Goal: Task Accomplishment & Management: Manage account settings

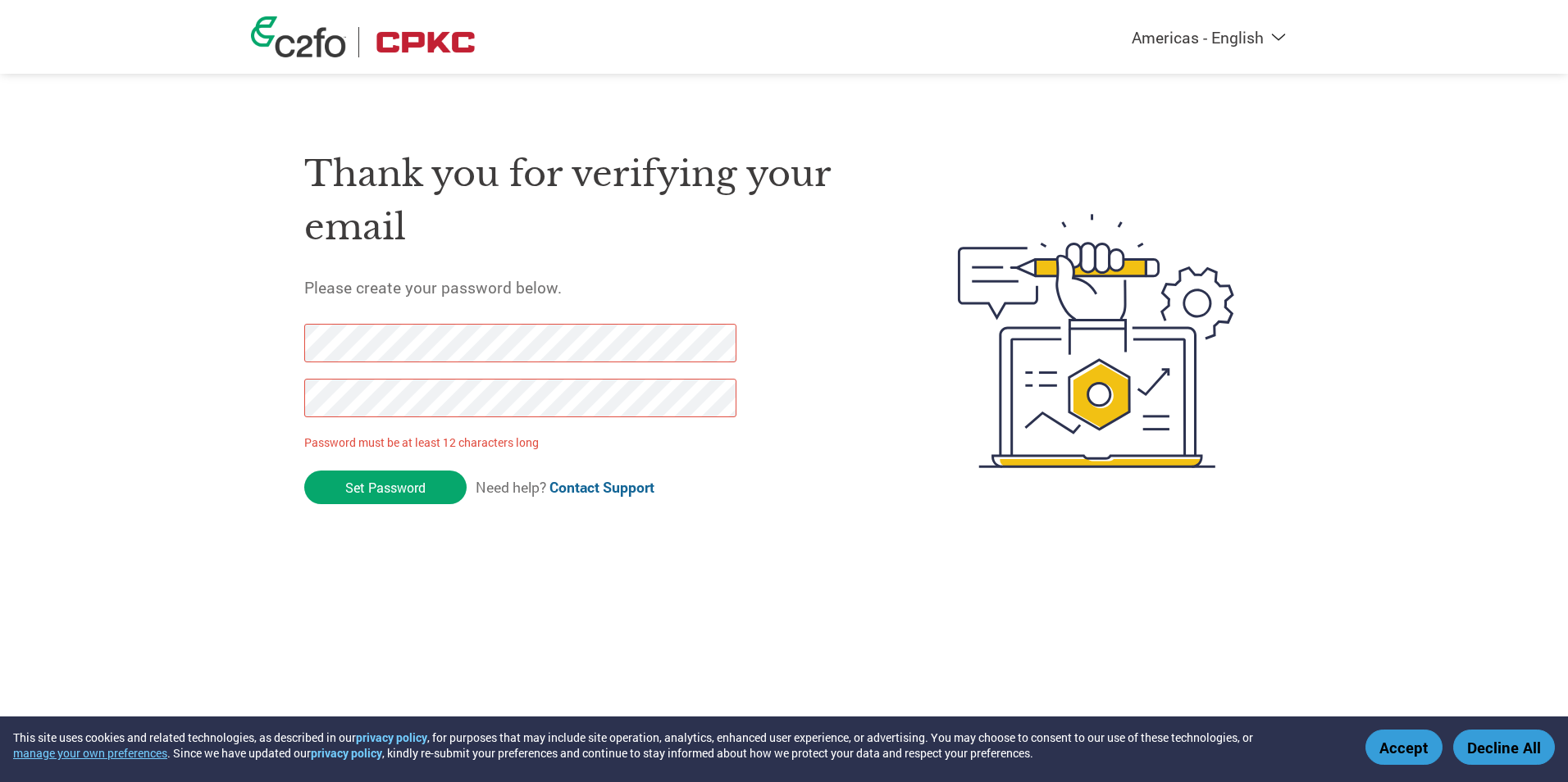
drag, startPoint x: 384, startPoint y: 489, endPoint x: 268, endPoint y: 342, distance: 187.3
click at [269, 342] on div "Thank you for verifying your email Please create your password below. Password …" at bounding box center [784, 341] width 1066 height 434
click at [363, 496] on input "Set Password" at bounding box center [386, 488] width 162 height 34
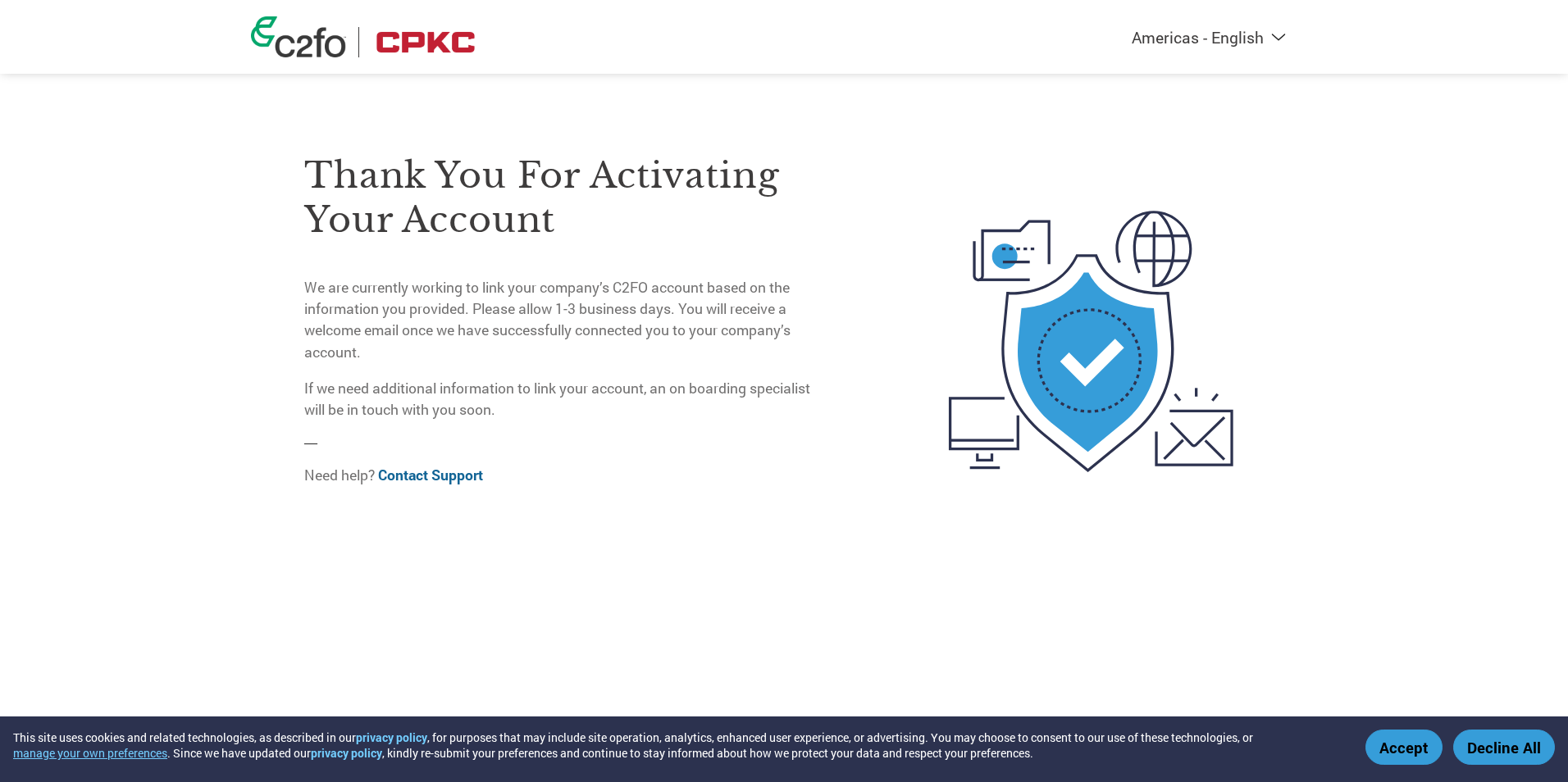
click at [1391, 740] on button "Accept" at bounding box center [1404, 747] width 77 height 35
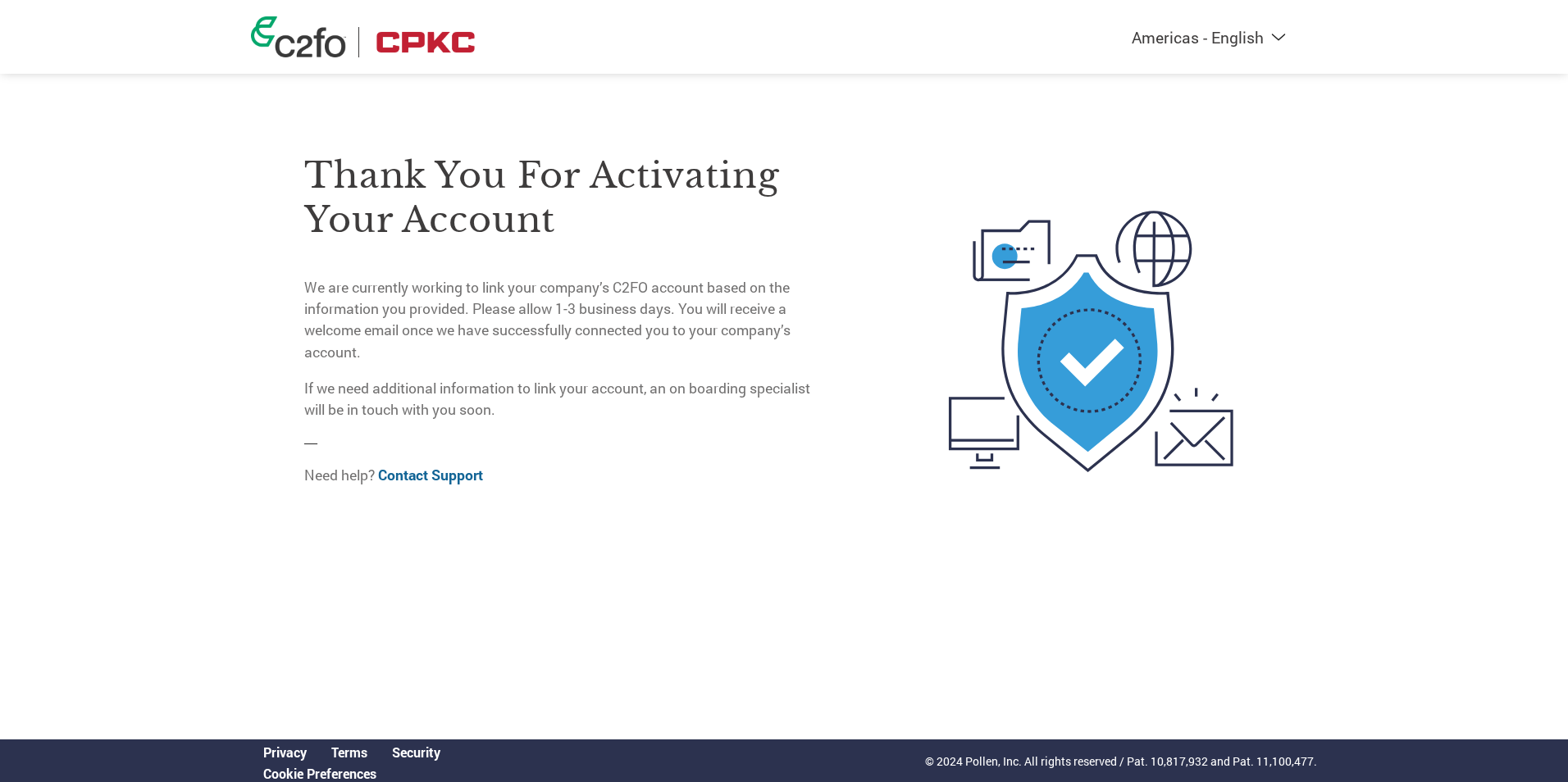
click at [427, 34] on img at bounding box center [426, 41] width 109 height 30
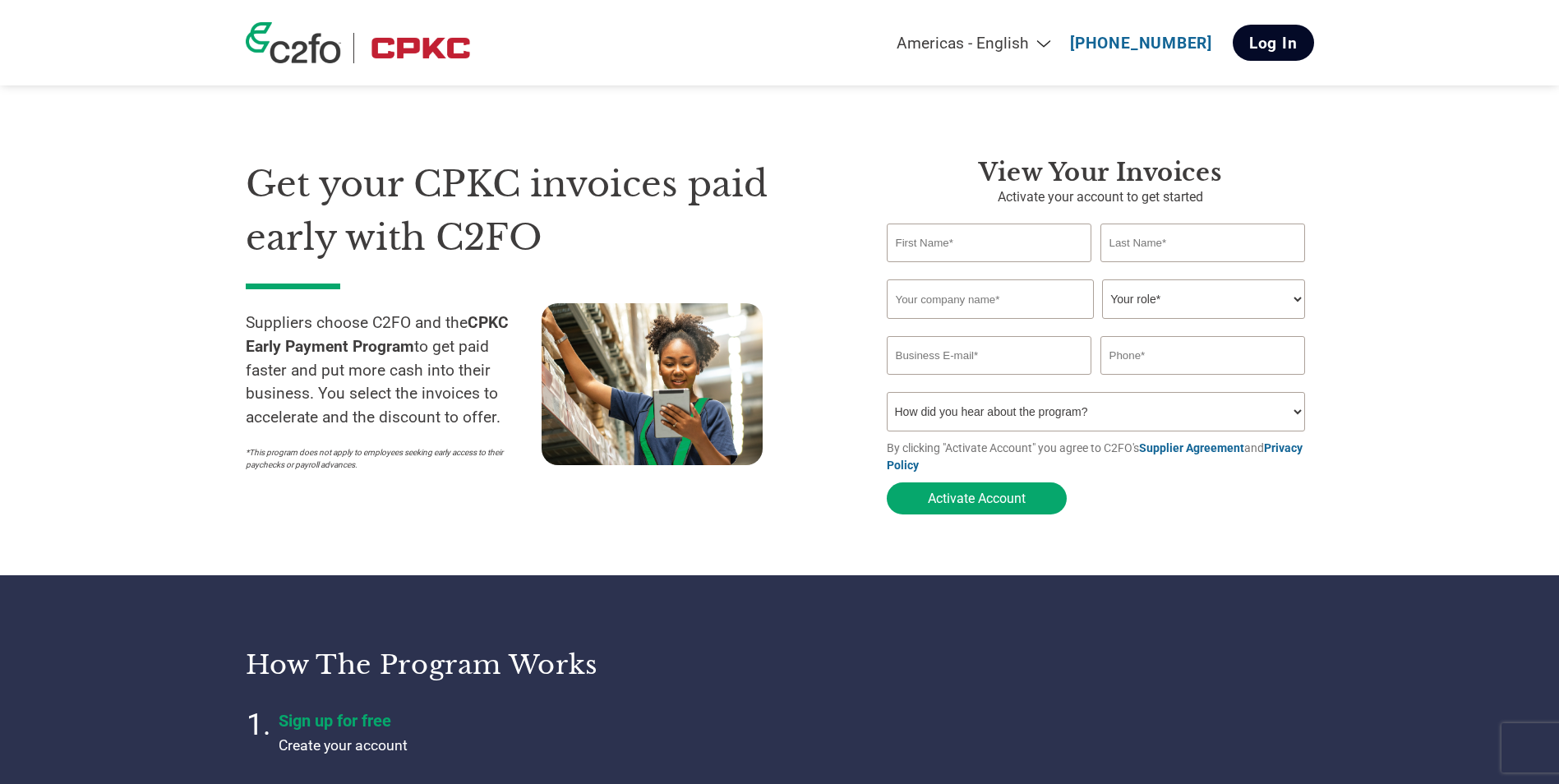
click at [1270, 40] on link "Log In" at bounding box center [1274, 42] width 81 height 36
